Goal: Task Accomplishment & Management: Manage account settings

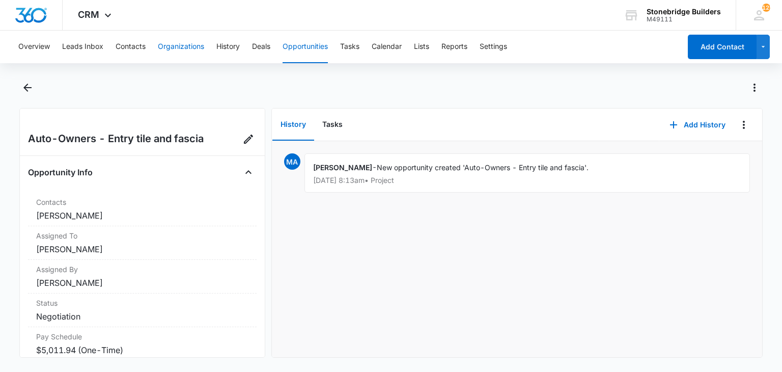
click at [161, 45] on button "Organizations" at bounding box center [181, 47] width 46 height 33
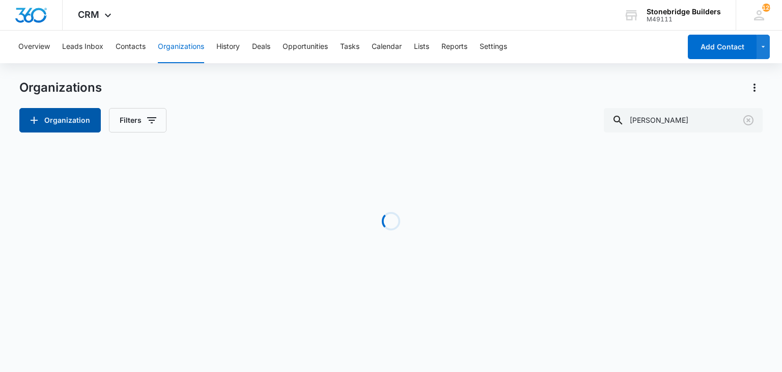
click at [68, 108] on button "Organization" at bounding box center [59, 120] width 81 height 24
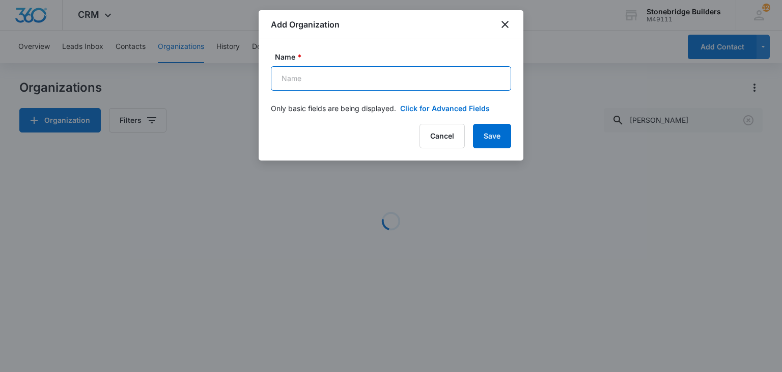
click at [279, 86] on input "Name *" at bounding box center [391, 78] width 240 height 24
paste input "Arvada Economic Development Association"
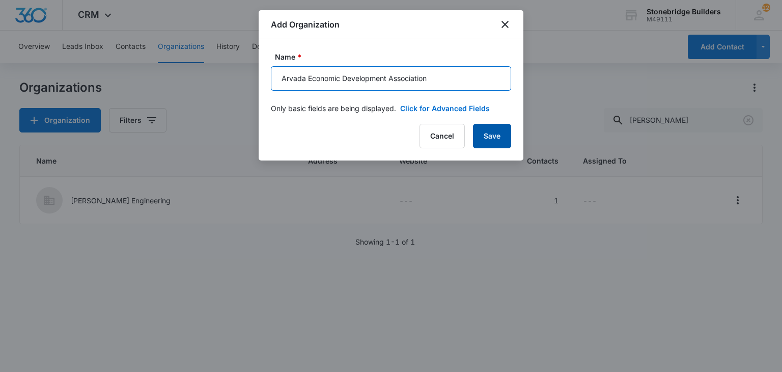
type input "Arvada Economic Development Association"
click at [495, 140] on button "Save" at bounding box center [492, 136] width 38 height 24
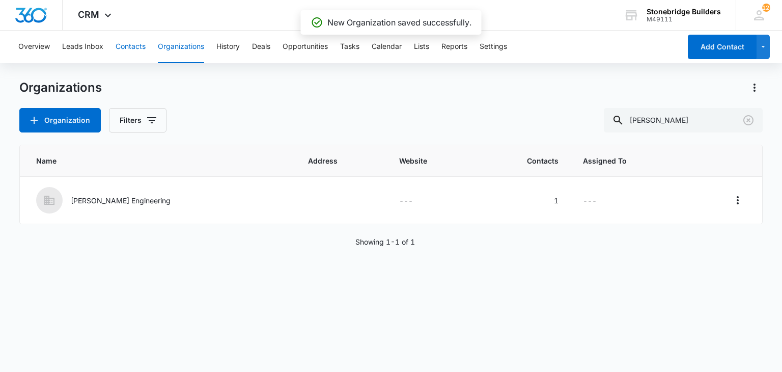
click at [134, 45] on button "Contacts" at bounding box center [131, 47] width 30 height 33
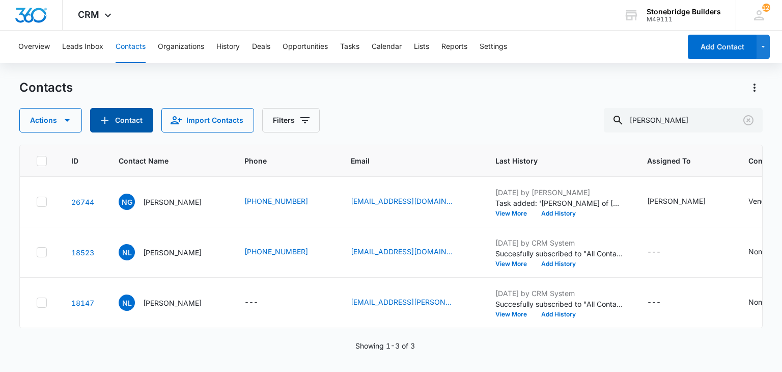
click at [110, 125] on icon "Add Contact" at bounding box center [105, 120] width 12 height 12
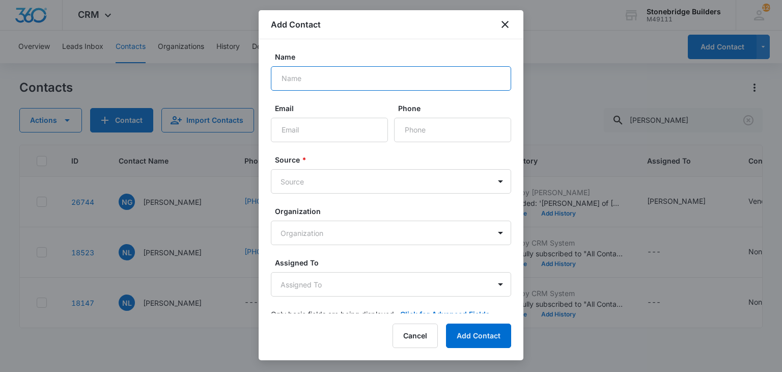
click at [304, 74] on input "Name" at bounding box center [391, 78] width 240 height 24
type input "[PERSON_NAME]"
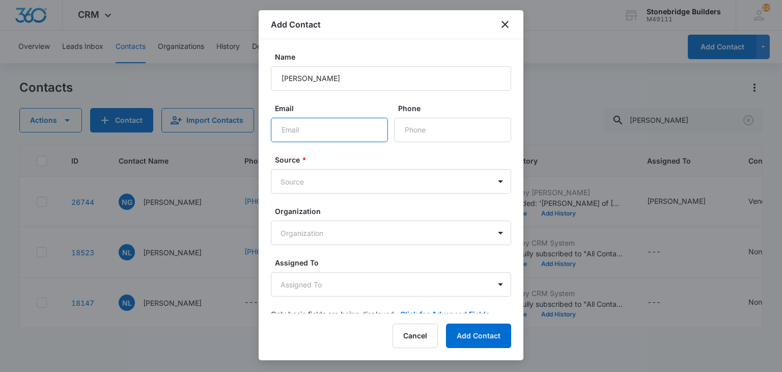
click at [307, 127] on input "Email" at bounding box center [329, 130] width 117 height 24
paste input "[EMAIL_ADDRESS][DOMAIN_NAME]"
type input "[EMAIL_ADDRESS][DOMAIN_NAME]"
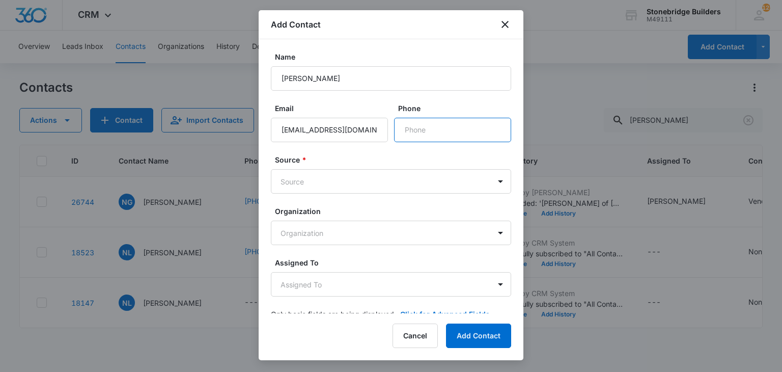
click at [415, 129] on input "Phone" at bounding box center [452, 130] width 117 height 24
paste input "[PHONE_NUMBER]"
type input "[PHONE_NUMBER]"
click at [328, 185] on body "CRM Apps Reputation Websites Forms CRM Email Social Content Ads Intelligence Fi…" at bounding box center [391, 186] width 782 height 372
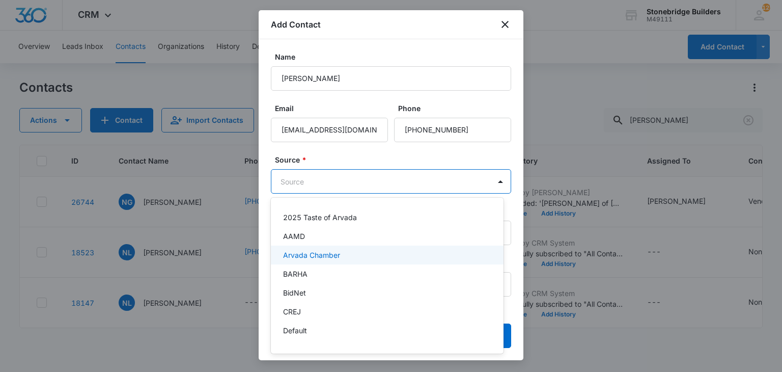
click at [338, 247] on div "Arvada Chamber" at bounding box center [387, 254] width 233 height 19
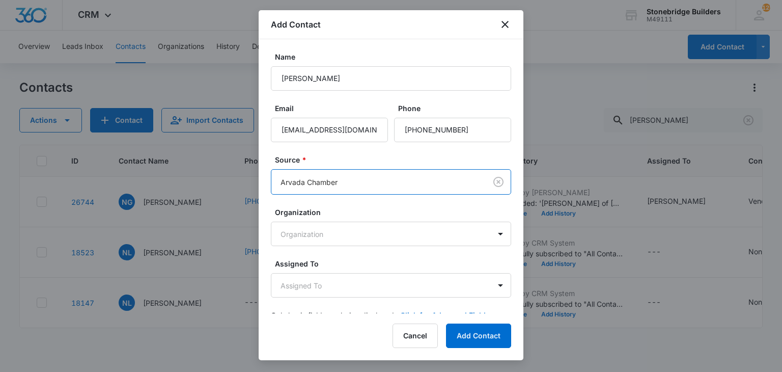
scroll to position [19, 0]
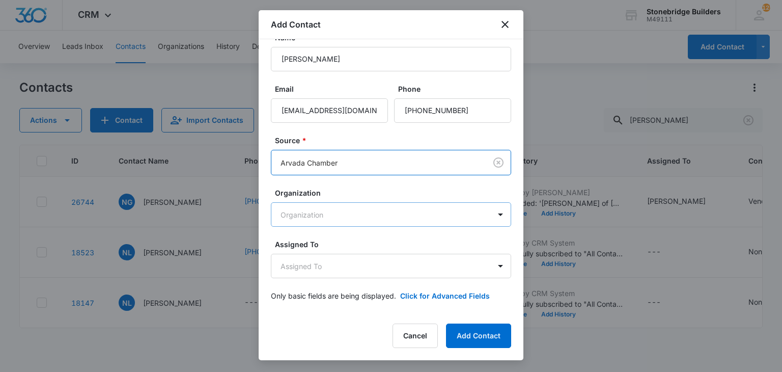
click at [329, 220] on body "CRM Apps Reputation Websites Forms CRM Email Social Content Ads Intelligence Fi…" at bounding box center [391, 186] width 782 height 372
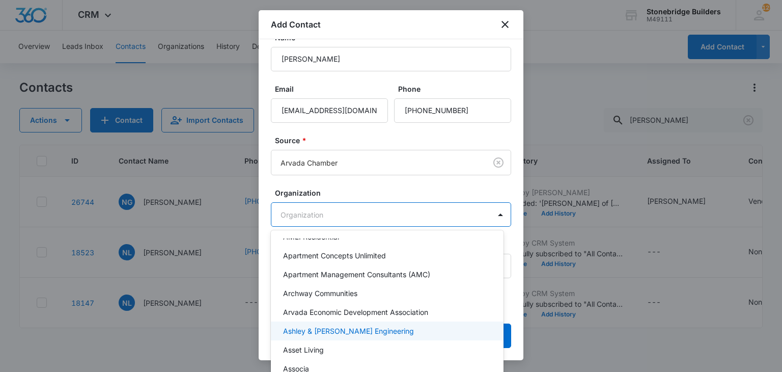
scroll to position [102, 0]
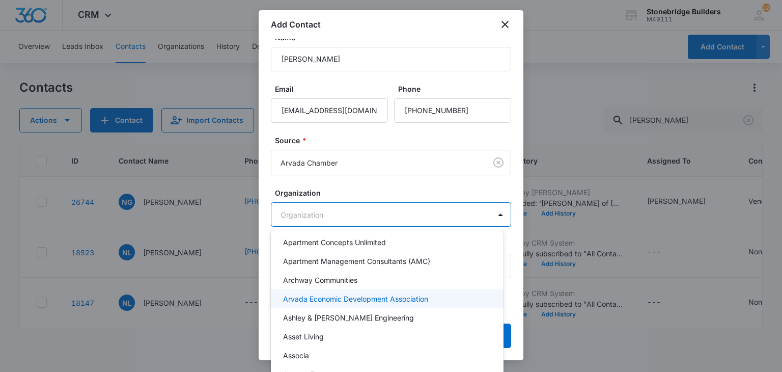
click at [313, 298] on p "Arvada Economic Development Association" at bounding box center [355, 298] width 145 height 11
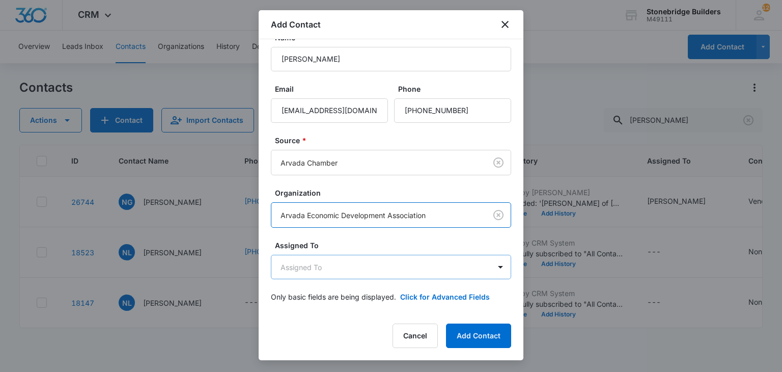
click at [319, 266] on body "CRM Apps Reputation Websites Forms CRM Email Social Content Ads Intelligence Fi…" at bounding box center [391, 186] width 782 height 372
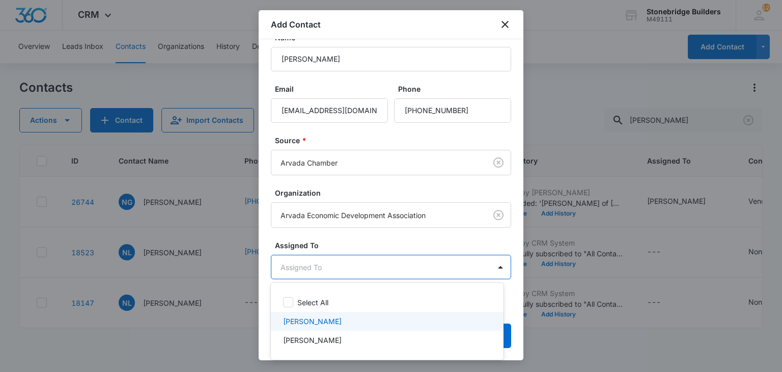
click at [330, 316] on p "[PERSON_NAME]" at bounding box center [312, 321] width 59 height 11
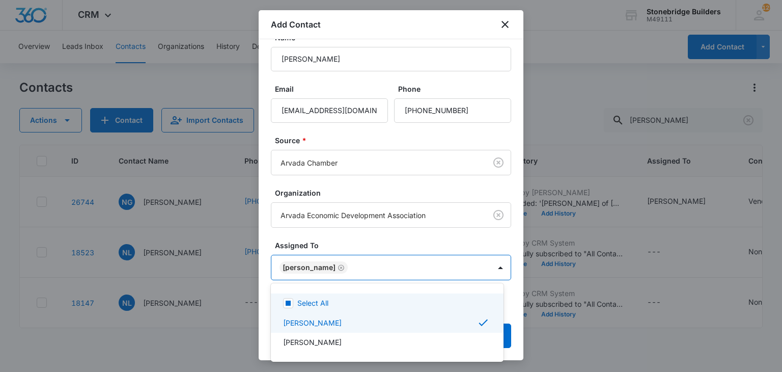
click at [371, 242] on div at bounding box center [391, 186] width 782 height 372
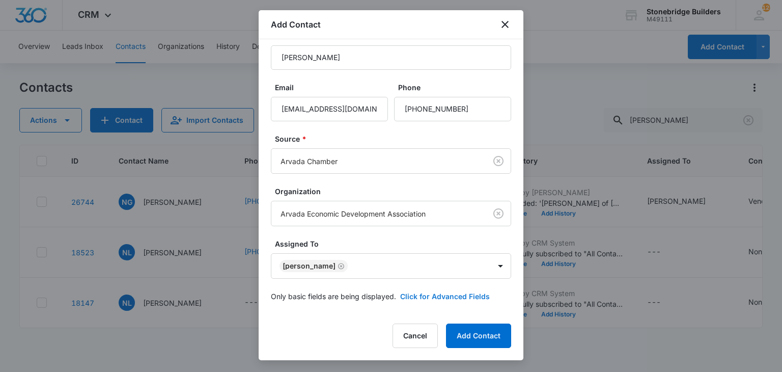
click at [427, 291] on button "Click for Advanced Fields" at bounding box center [445, 296] width 90 height 11
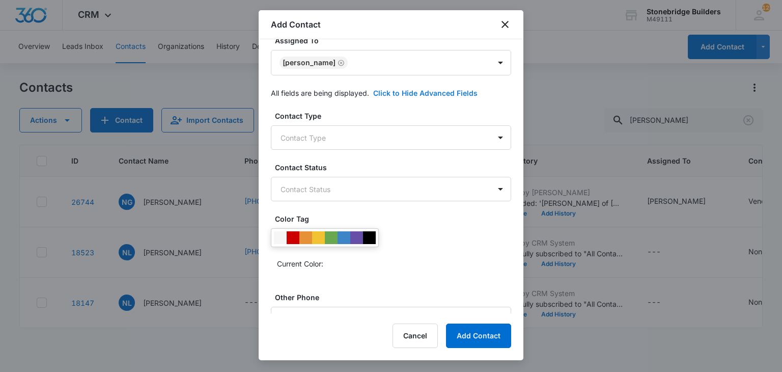
scroll to position [224, 0]
click at [309, 123] on div "Contact Type Contact Type" at bounding box center [391, 129] width 240 height 39
click at [310, 128] on body "CRM Apps Reputation Websites Forms CRM Email Social Content Ads Intelligence Fi…" at bounding box center [391, 186] width 782 height 372
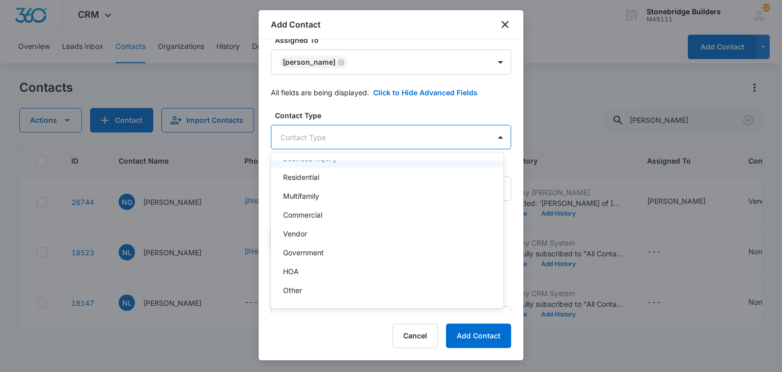
scroll to position [90, 0]
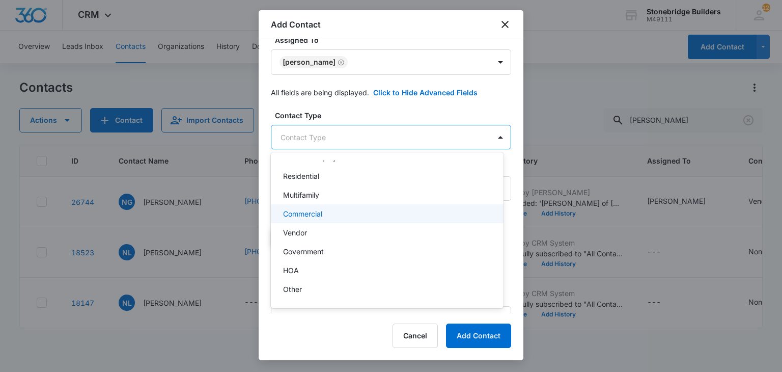
click at [327, 216] on div "Commercial" at bounding box center [386, 213] width 206 height 11
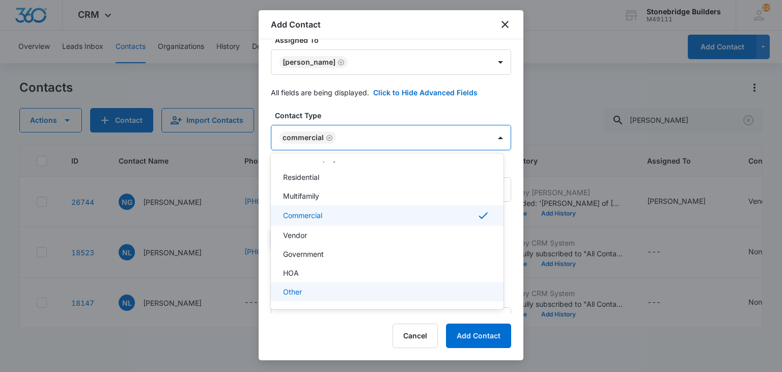
click at [460, 332] on div at bounding box center [391, 186] width 782 height 372
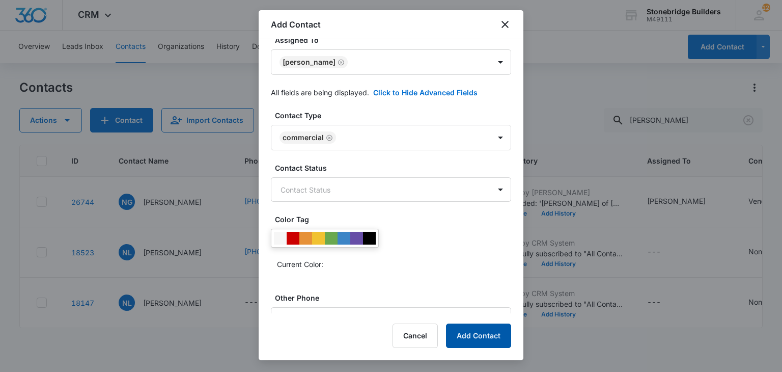
click at [460, 332] on button "Add Contact" at bounding box center [478, 335] width 65 height 24
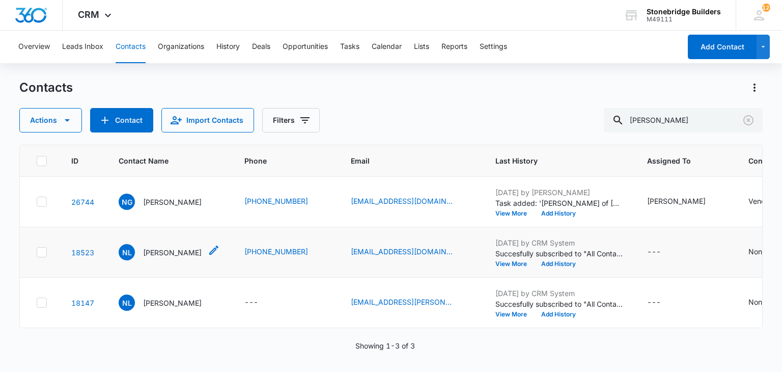
click at [208, 248] on icon "Contact Name - Nikole Lopez - Select to Edit Field" at bounding box center [214, 250] width 12 height 12
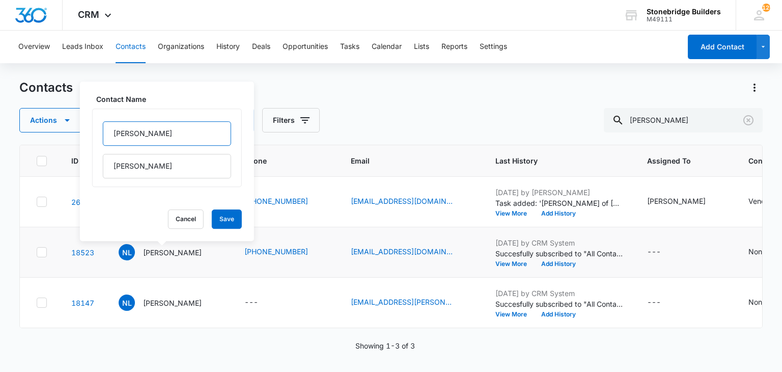
drag, startPoint x: 132, startPoint y: 136, endPoint x: 132, endPoint y: 131, distance: 5.6
click at [132, 136] on input "[PERSON_NAME]" at bounding box center [167, 133] width 128 height 24
type input "Nikol"
click at [212, 211] on button "Save" at bounding box center [227, 218] width 30 height 19
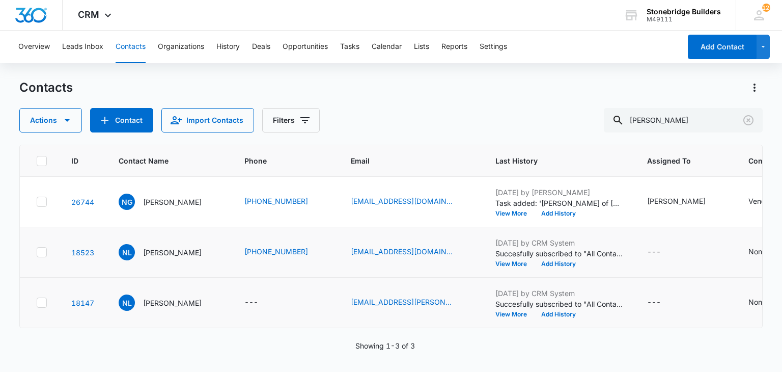
click at [39, 304] on icon at bounding box center [41, 302] width 9 height 9
click at [37, 303] on input "checkbox" at bounding box center [36, 302] width 1 height 1
click at [42, 117] on button "Actions" at bounding box center [50, 120] width 63 height 24
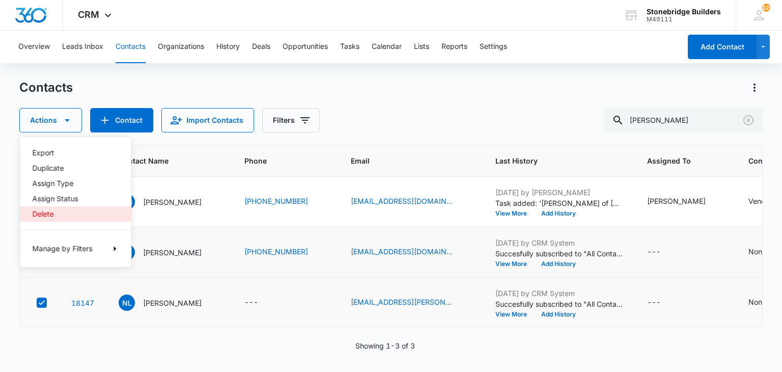
click at [47, 208] on button "Delete" at bounding box center [75, 213] width 111 height 15
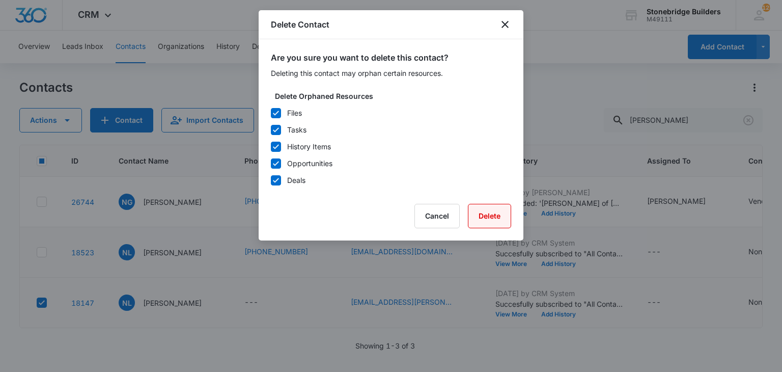
click at [478, 215] on button "Delete" at bounding box center [489, 216] width 43 height 24
